Goal: Leave review/rating: Leave review/rating

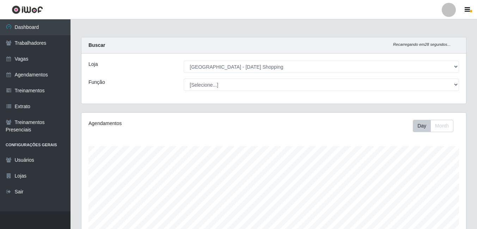
select select "471"
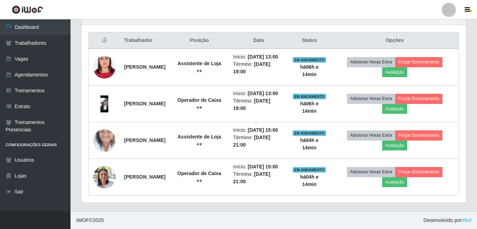
scroll to position [247, 0]
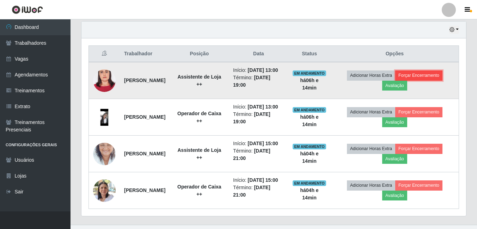
click at [436, 79] on button "Forçar Encerramento" at bounding box center [418, 76] width 47 height 10
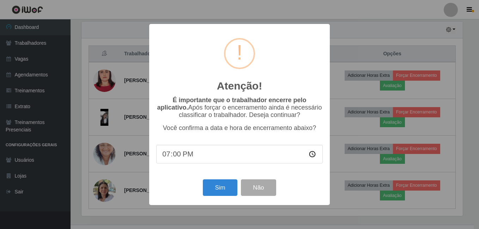
click at [368, 32] on div "Atenção! × É importante que o trabalhador encerre pelo aplicativo. Após forçar …" at bounding box center [239, 114] width 479 height 229
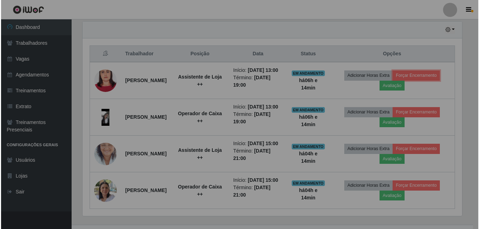
scroll to position [146, 385]
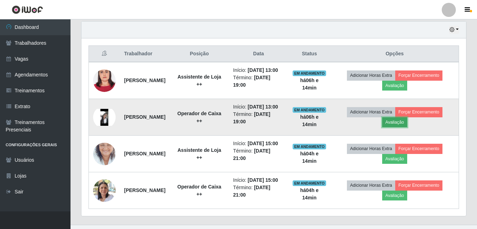
click at [402, 127] on button "Avaliação" at bounding box center [394, 122] width 25 height 10
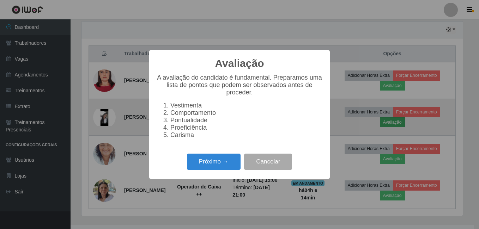
scroll to position [146, 381]
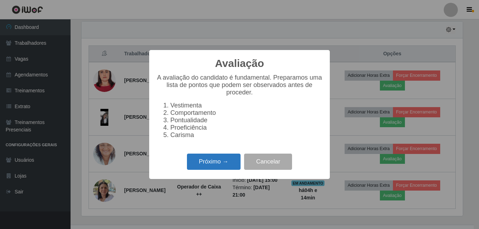
click at [210, 167] on button "Próximo →" at bounding box center [214, 162] width 54 height 17
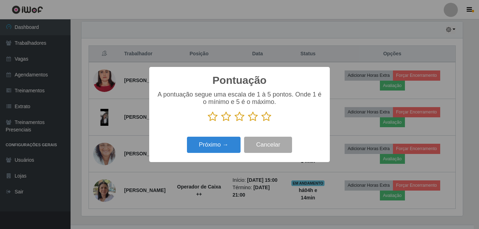
scroll to position [352608, 352374]
click at [266, 118] on icon at bounding box center [266, 116] width 10 height 11
click at [261, 122] on input "radio" at bounding box center [261, 122] width 0 height 0
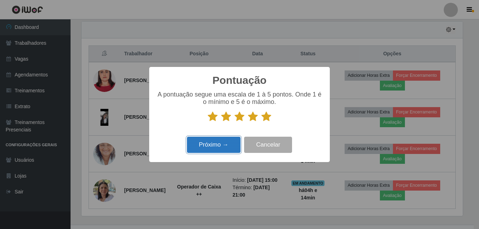
click at [219, 147] on button "Próximo →" at bounding box center [214, 145] width 54 height 17
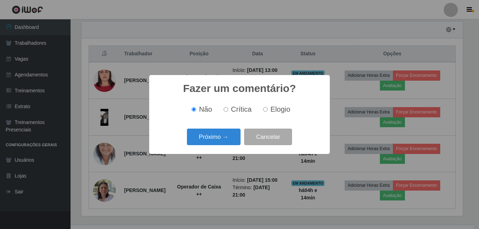
click at [267, 110] on input "Elogio" at bounding box center [265, 109] width 5 height 5
radio input "true"
click at [223, 138] on button "Próximo →" at bounding box center [214, 137] width 54 height 17
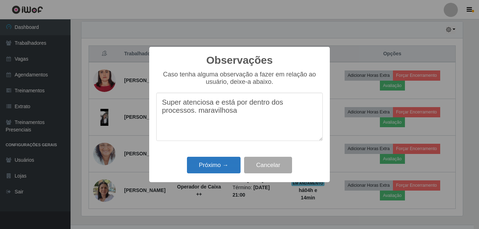
type textarea "Super atenciosa e está por dentro dos processos. maravilhosa"
click at [224, 170] on button "Próximo →" at bounding box center [214, 165] width 54 height 17
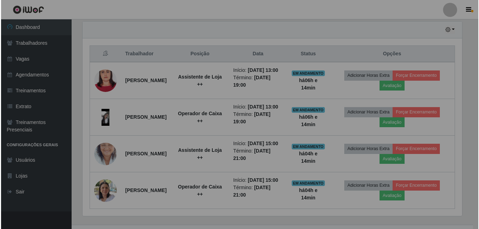
scroll to position [146, 385]
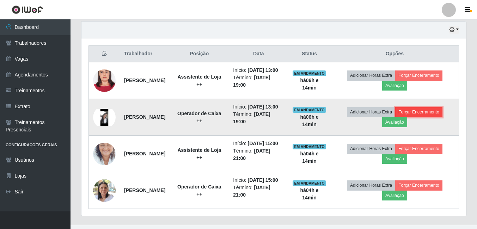
click at [428, 117] on button "Forçar Encerramento" at bounding box center [418, 112] width 47 height 10
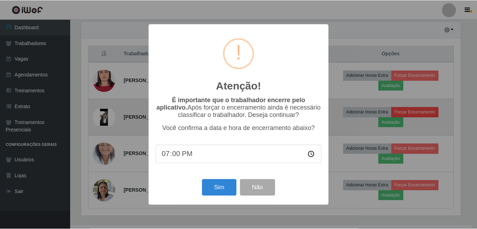
scroll to position [146, 381]
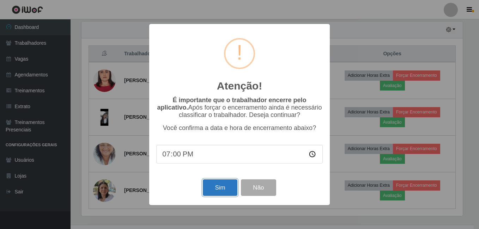
click at [222, 191] on button "Sim" at bounding box center [220, 188] width 34 height 17
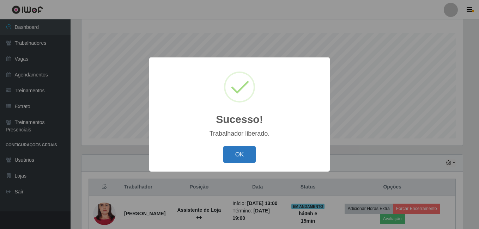
click at [244, 159] on button "OK" at bounding box center [239, 154] width 33 height 17
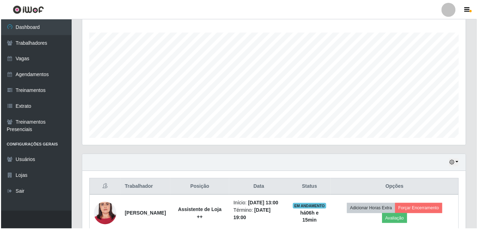
scroll to position [146, 385]
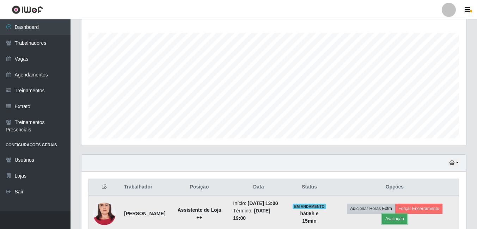
click at [404, 222] on button "Avaliação" at bounding box center [394, 219] width 25 height 10
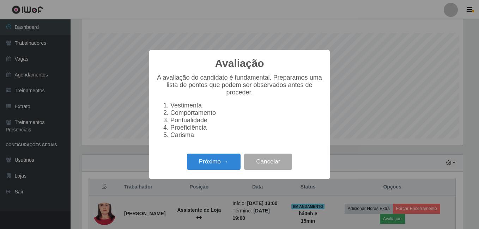
scroll to position [146, 381]
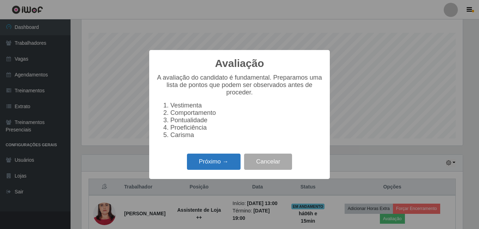
click at [207, 167] on button "Próximo →" at bounding box center [214, 162] width 54 height 17
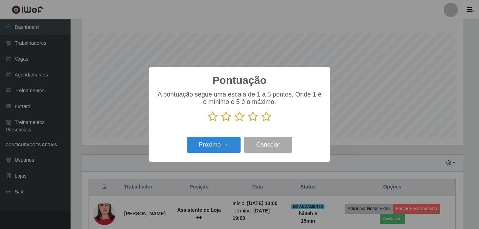
scroll to position [352608, 352374]
click at [211, 116] on icon at bounding box center [213, 116] width 10 height 11
click at [208, 122] on input "radio" at bounding box center [208, 122] width 0 height 0
click at [220, 146] on button "Próximo →" at bounding box center [214, 145] width 54 height 17
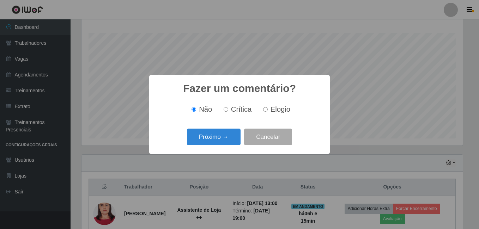
click at [227, 108] on input "Crítica" at bounding box center [226, 109] width 5 height 5
radio input "true"
click at [216, 137] on button "Próximo →" at bounding box center [214, 137] width 54 height 17
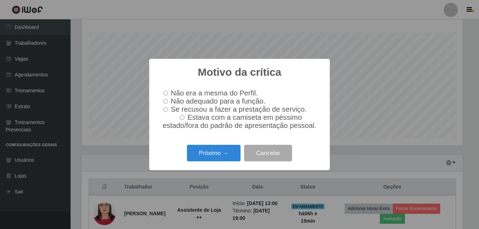
click at [167, 111] on input "Se recusou a fazer a prestação de serviço." at bounding box center [165, 109] width 5 height 5
radio input "true"
click at [198, 154] on button "Próximo →" at bounding box center [214, 153] width 54 height 17
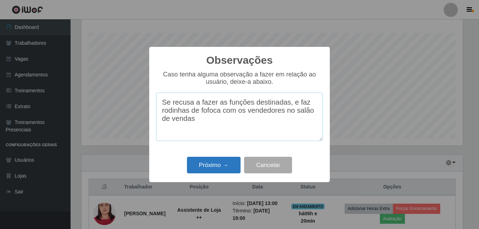
type textarea "Se recusa a fazer as funções destinadas, e faz rodinhas de fofoca com os vended…"
click at [220, 167] on button "Próximo →" at bounding box center [214, 165] width 54 height 17
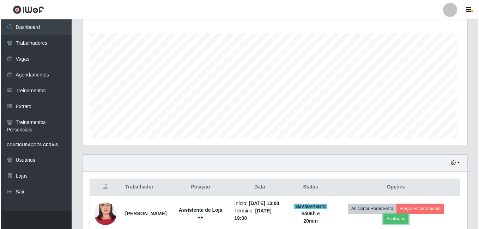
scroll to position [146, 385]
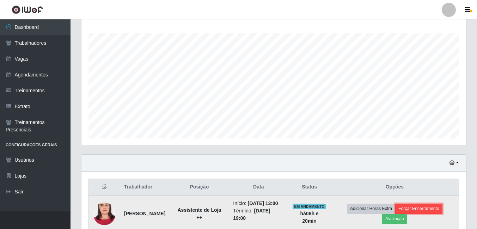
click at [443, 214] on button "Forçar Encerramento" at bounding box center [418, 209] width 47 height 10
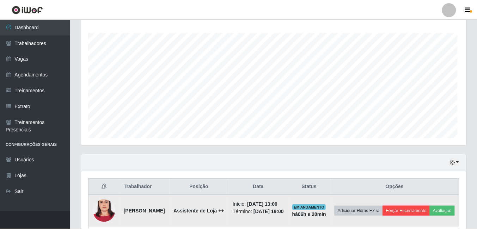
scroll to position [146, 381]
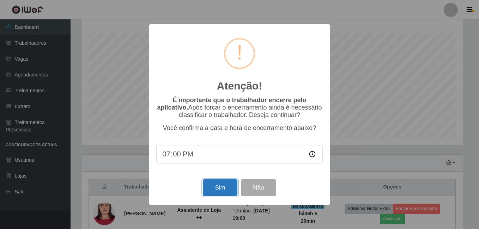
click at [215, 188] on button "Sim" at bounding box center [220, 188] width 34 height 17
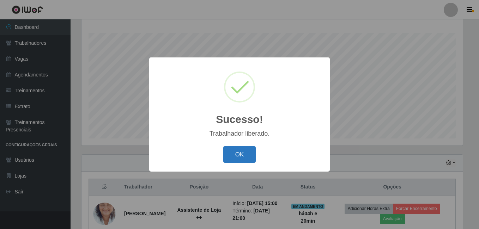
click at [248, 157] on button "OK" at bounding box center [239, 154] width 33 height 17
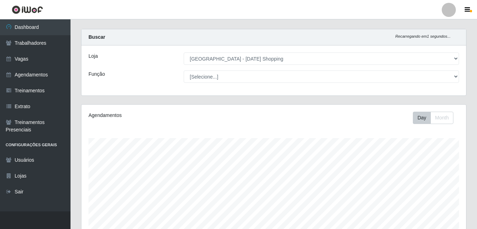
scroll to position [0, 0]
